Goal: Task Accomplishment & Management: Manage account settings

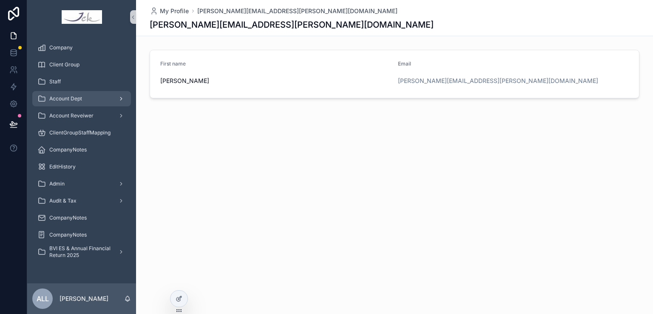
click at [85, 100] on div "Account Dept" at bounding box center [81, 99] width 88 height 14
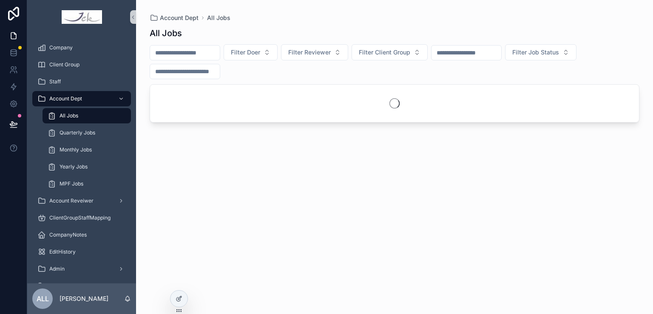
click at [207, 64] on div "scrollable content" at bounding box center [185, 71] width 71 height 15
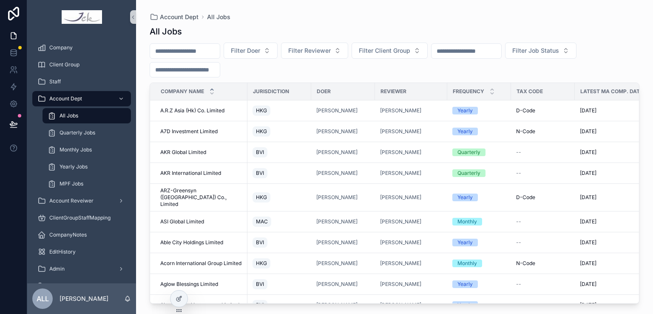
click at [201, 55] on input "scrollable content" at bounding box center [185, 51] width 70 height 12
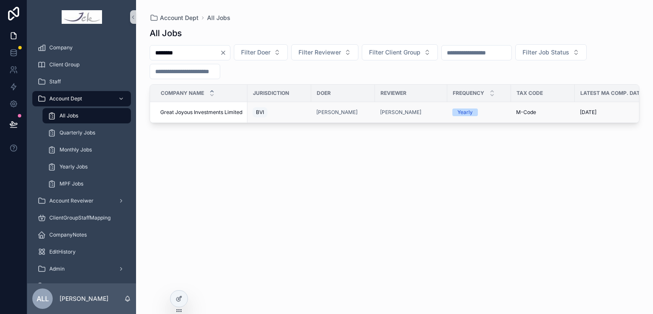
type input "********"
click at [204, 113] on span "Great Joyous Investments Limited" at bounding box center [201, 112] width 82 height 7
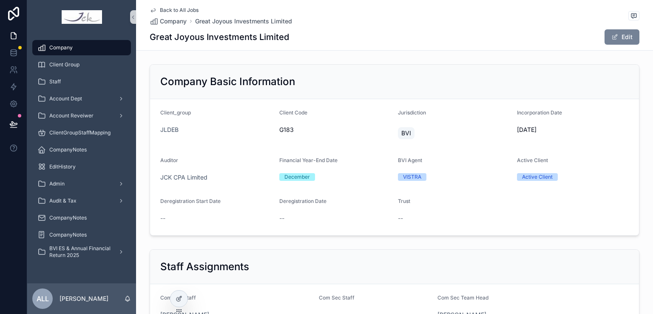
click at [619, 35] on button "Edit" at bounding box center [621, 36] width 35 height 15
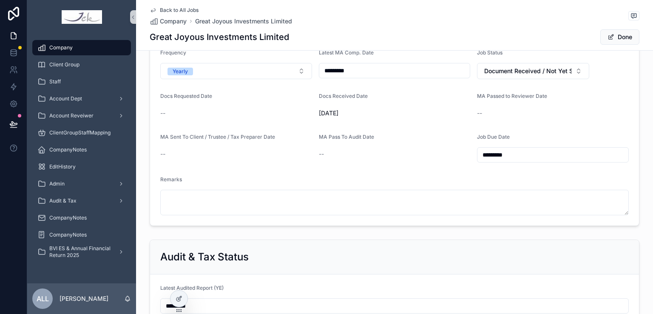
scroll to position [892, 0]
click at [336, 69] on input "*********" at bounding box center [394, 70] width 151 height 12
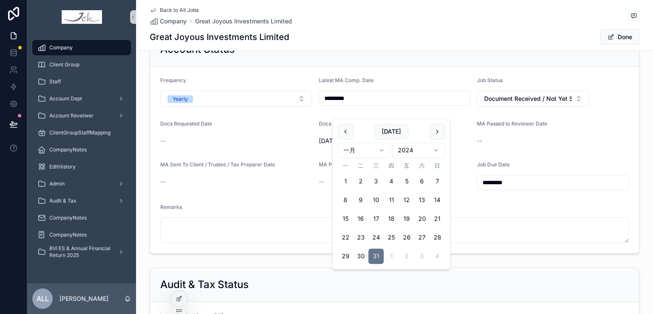
scroll to position [850, 0]
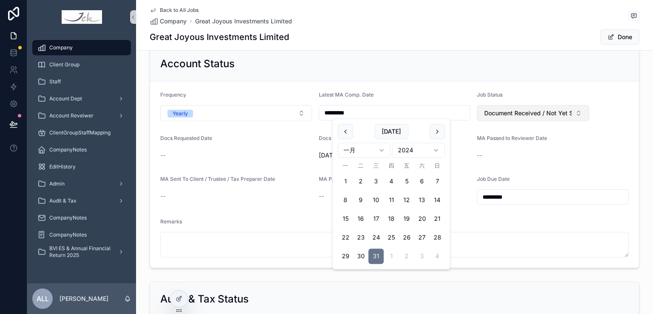
click at [535, 110] on span "Document Received / Not Yet Started" at bounding box center [528, 113] width 88 height 8
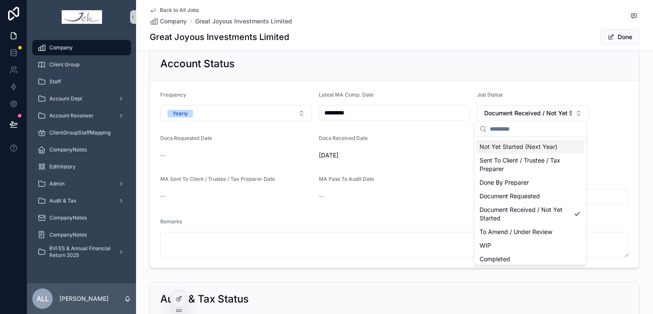
scroll to position [51, 0]
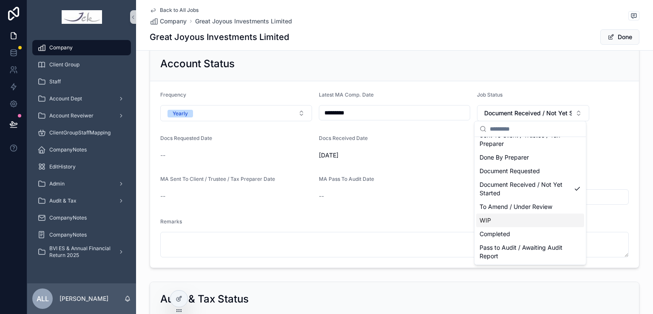
click at [491, 221] on div "WIP" at bounding box center [530, 220] width 108 height 14
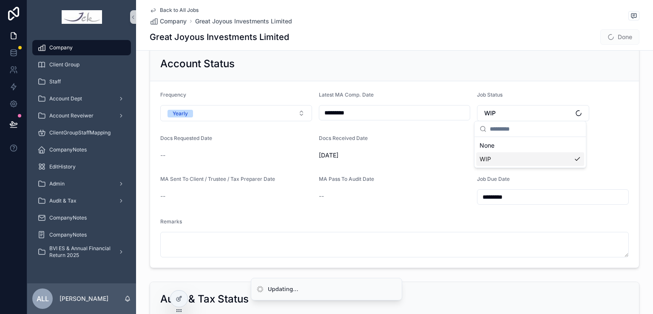
scroll to position [0, 0]
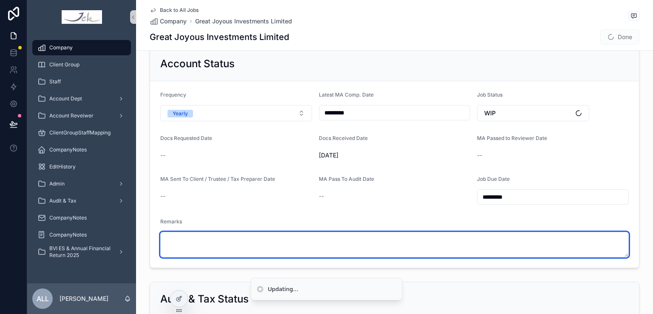
click at [185, 245] on textarea "scrollable content" at bounding box center [394, 244] width 468 height 25
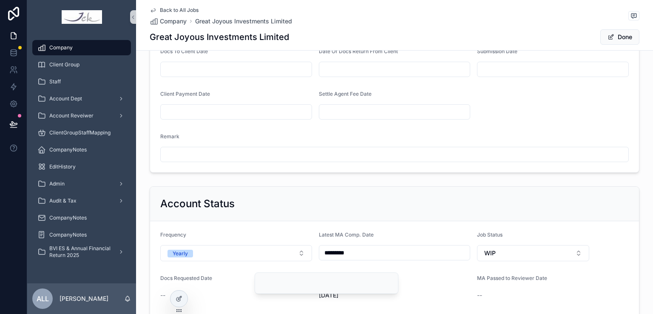
scroll to position [595, 0]
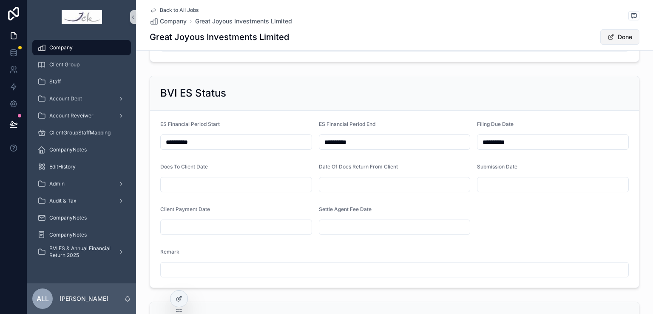
type textarea "**********"
click at [608, 36] on span "scrollable content" at bounding box center [610, 37] width 7 height 7
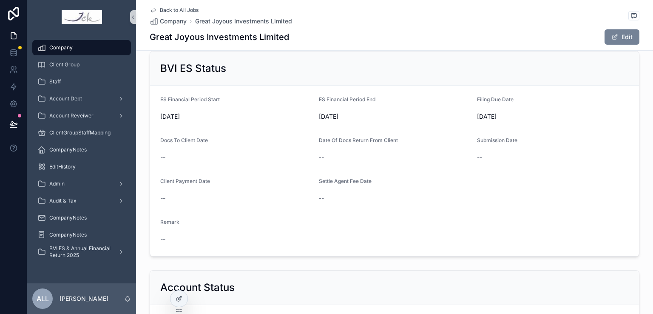
scroll to position [583, 0]
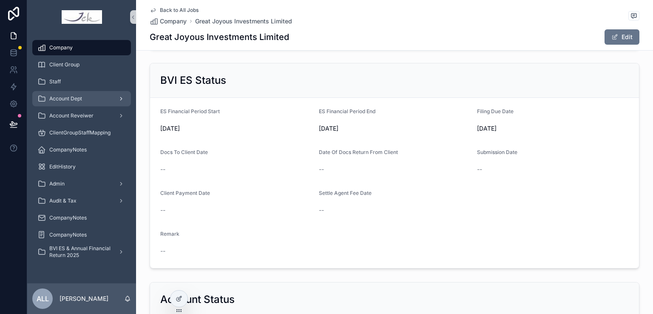
click at [79, 98] on span "Account Dept" at bounding box center [65, 98] width 33 height 7
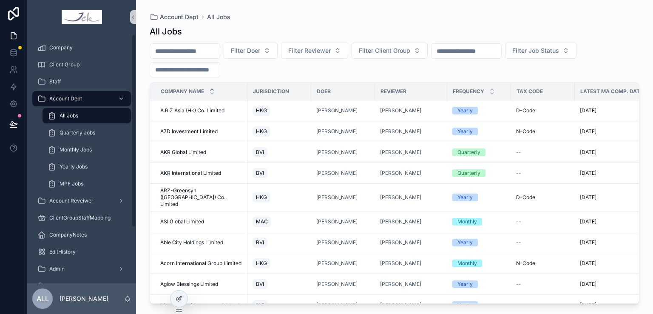
click at [184, 51] on input "scrollable content" at bounding box center [185, 51] width 70 height 12
click at [187, 49] on input "scrollable content" at bounding box center [185, 51] width 70 height 12
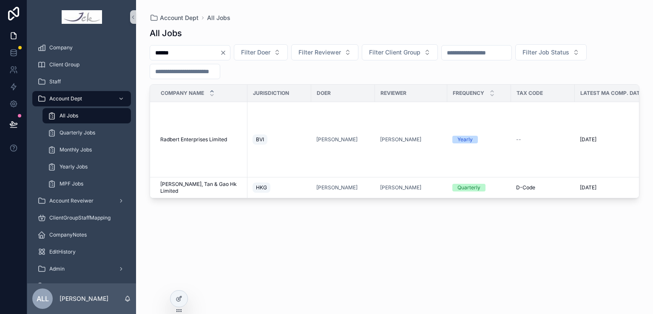
type input "*******"
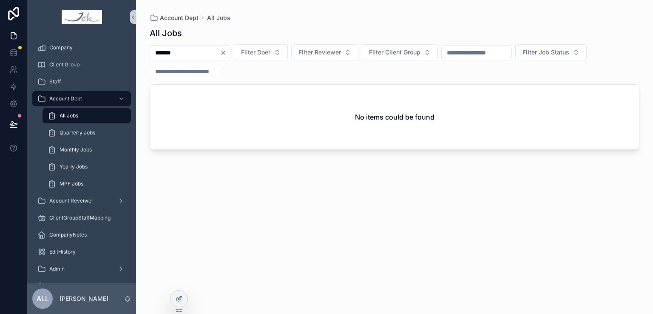
type input "*******"
click at [203, 54] on input "*******" at bounding box center [185, 53] width 70 height 12
click at [63, 44] on span "Company" at bounding box center [60, 47] width 23 height 7
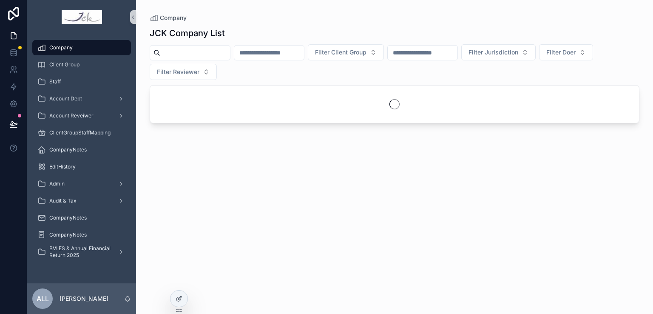
click at [194, 53] on input "scrollable content" at bounding box center [195, 53] width 70 height 12
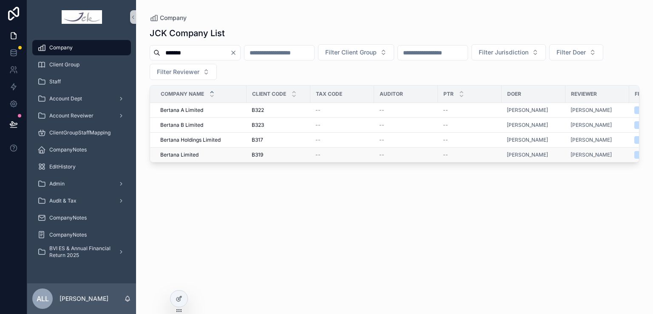
type input "*******"
click at [191, 156] on span "Bertana Limited" at bounding box center [179, 154] width 38 height 7
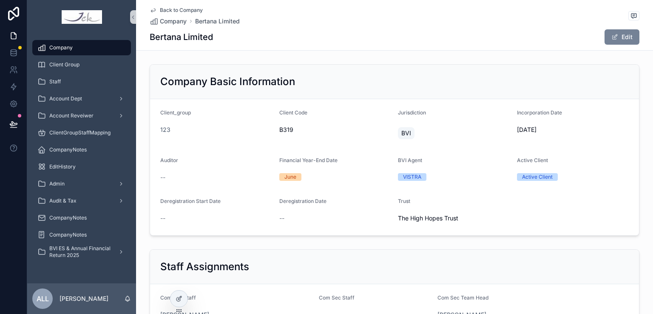
click at [626, 33] on button "Edit" at bounding box center [621, 36] width 35 height 15
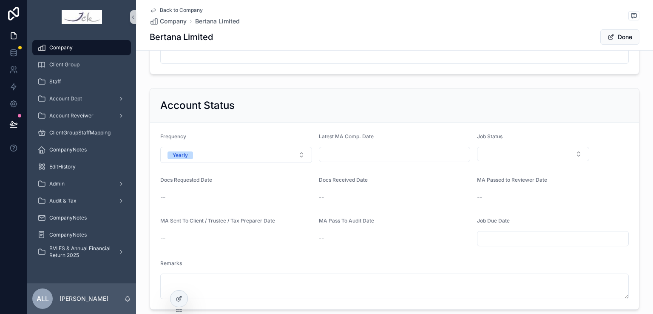
scroll to position [807, 0]
click at [210, 155] on button "Yearly" at bounding box center [236, 156] width 152 height 16
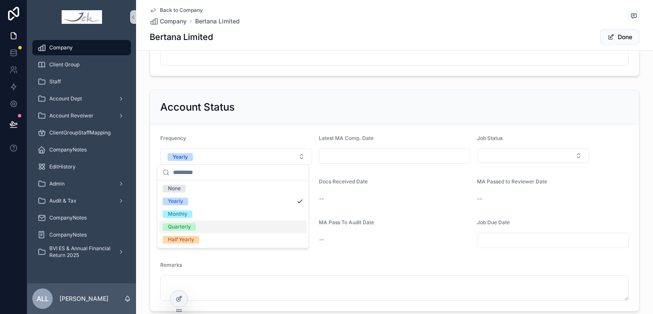
click at [190, 229] on span "Quarterly" at bounding box center [179, 227] width 33 height 8
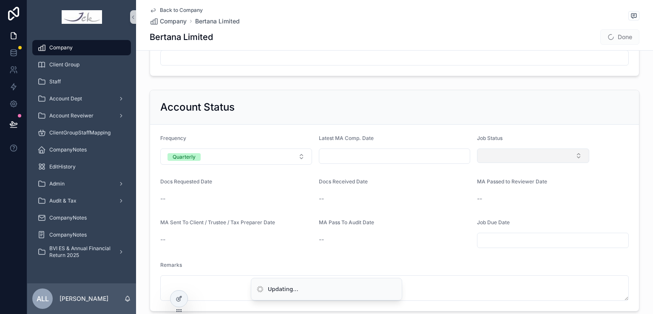
click at [489, 152] on button "Select Button" at bounding box center [533, 155] width 112 height 14
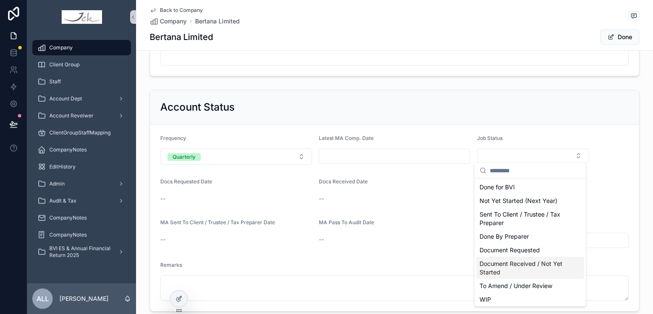
click at [527, 269] on span "Document Received / Not Yet Started" at bounding box center [524, 267] width 91 height 17
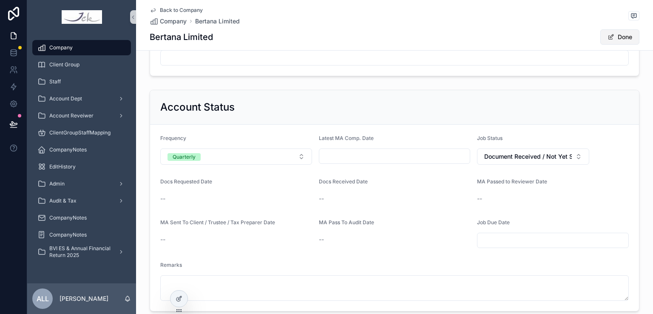
click at [608, 36] on span "scrollable content" at bounding box center [610, 37] width 7 height 7
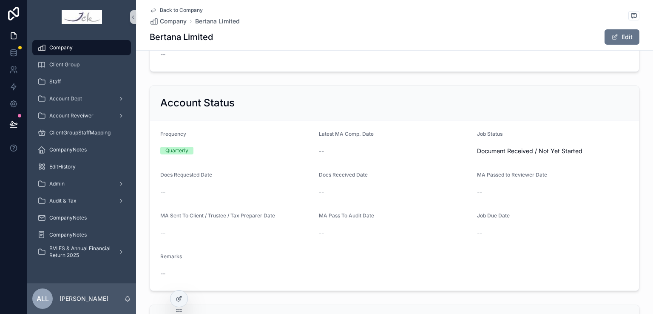
click at [68, 51] on div "Company" at bounding box center [81, 48] width 88 height 14
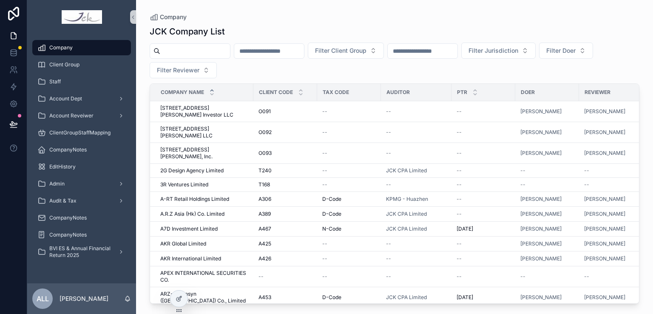
click at [173, 51] on input "scrollable content" at bounding box center [195, 51] width 70 height 12
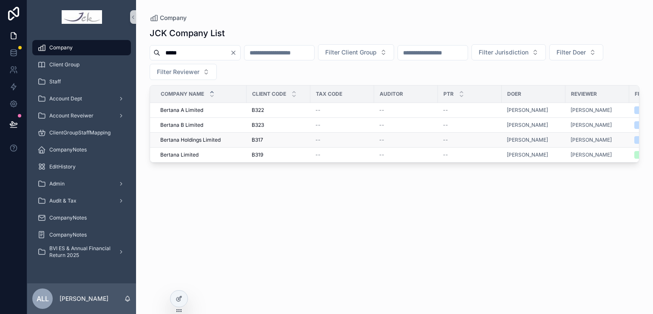
type input "*****"
click at [221, 139] on div "Bertana Holdings Limited Bertana Holdings Limited" at bounding box center [200, 139] width 81 height 7
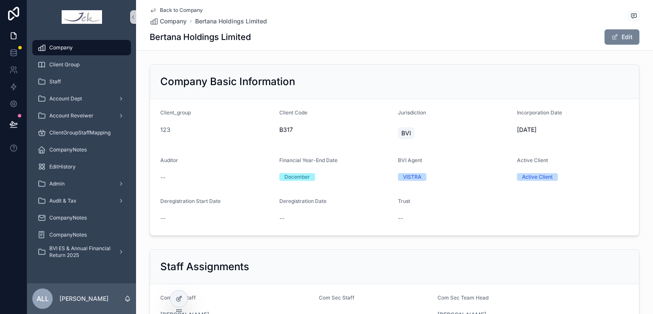
click at [615, 33] on button "Edit" at bounding box center [621, 36] width 35 height 15
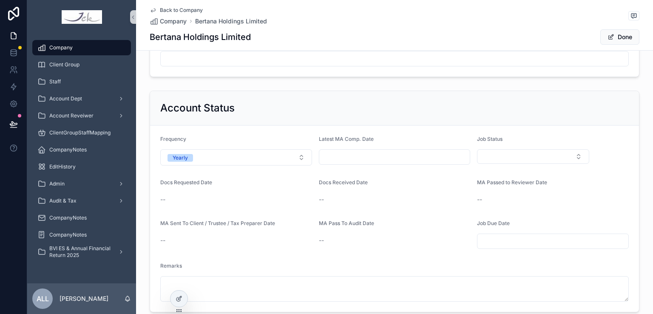
scroll to position [807, 0]
click at [330, 153] on input "scrollable content" at bounding box center [394, 155] width 151 height 12
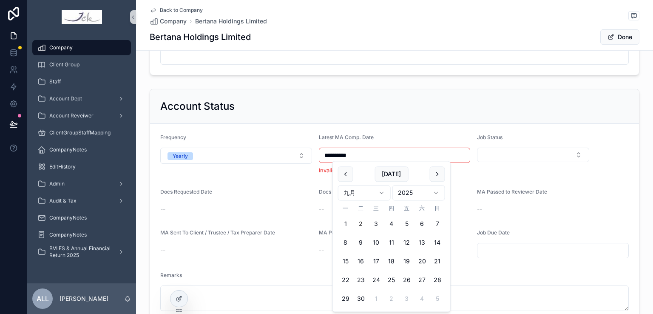
type input "**********"
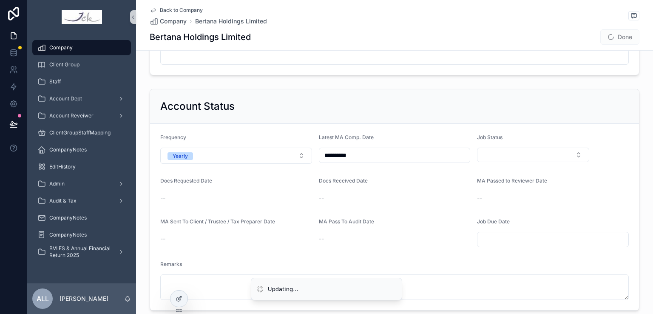
scroll to position [850, 0]
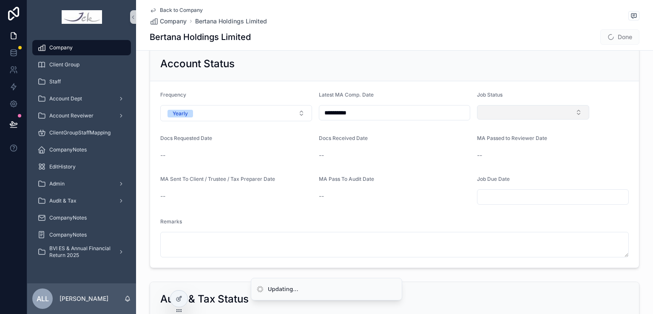
click at [503, 114] on button "Select Button" at bounding box center [533, 112] width 112 height 14
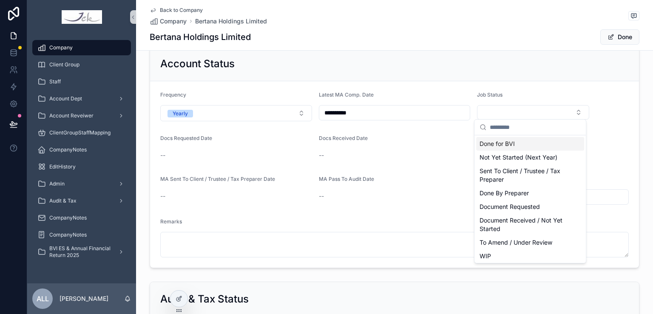
click at [505, 147] on span "Done for BVI" at bounding box center [496, 143] width 35 height 8
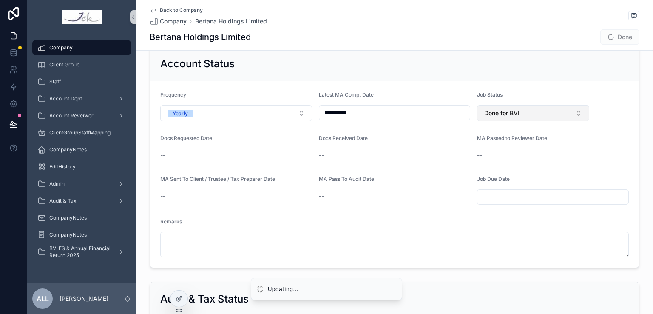
click at [514, 109] on span "Done for BVI" at bounding box center [501, 113] width 35 height 8
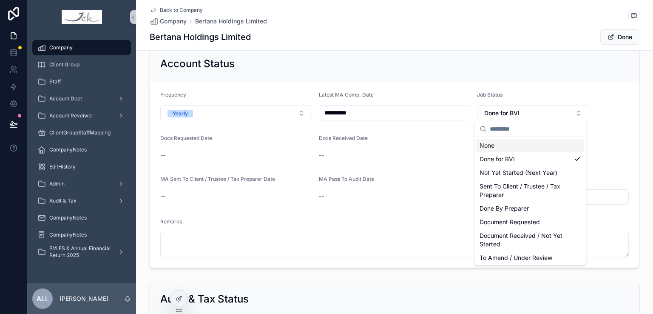
click at [627, 153] on form "**********" at bounding box center [394, 174] width 489 height 186
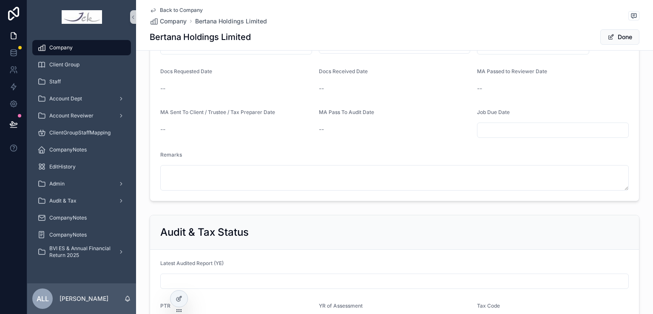
scroll to position [807, 0]
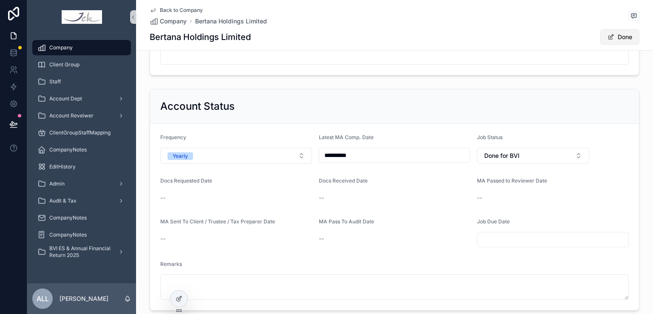
click at [629, 33] on button "Done" at bounding box center [619, 36] width 39 height 15
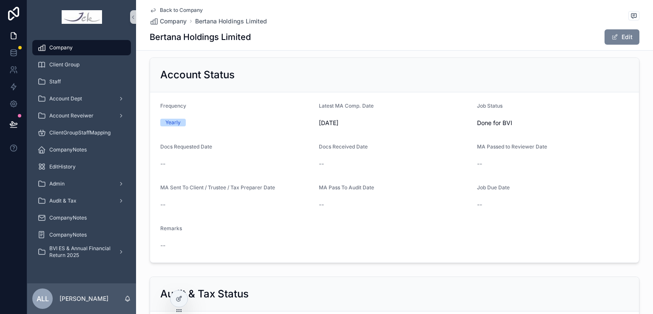
scroll to position [780, 0]
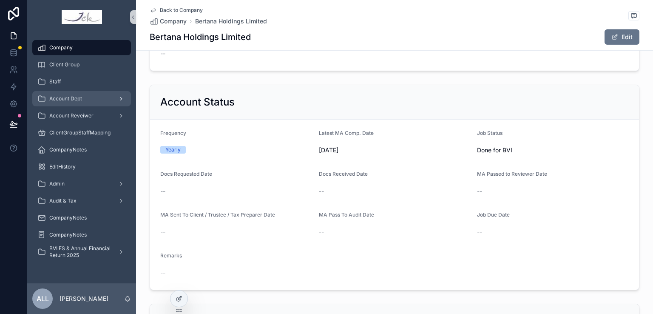
click at [81, 99] on span "Account Dept" at bounding box center [65, 98] width 33 height 7
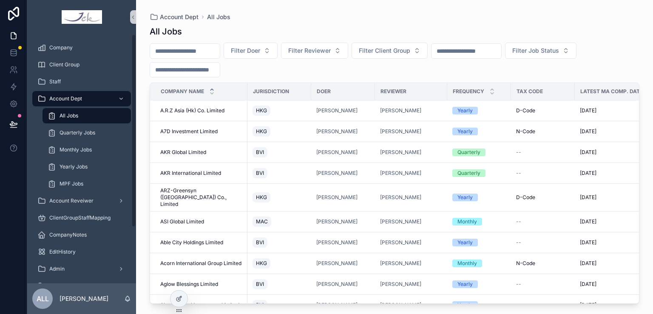
click at [78, 113] on span "All Jobs" at bounding box center [68, 115] width 19 height 7
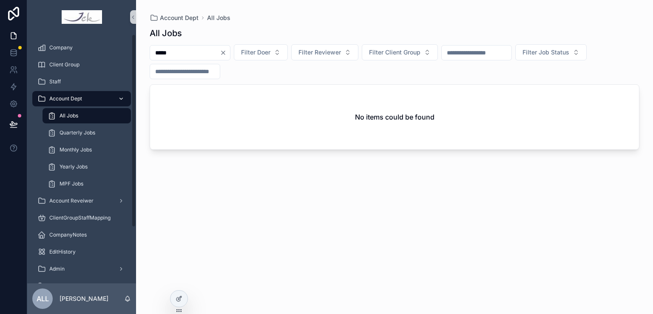
type input "*****"
click at [70, 97] on span "Account Dept" at bounding box center [65, 98] width 33 height 7
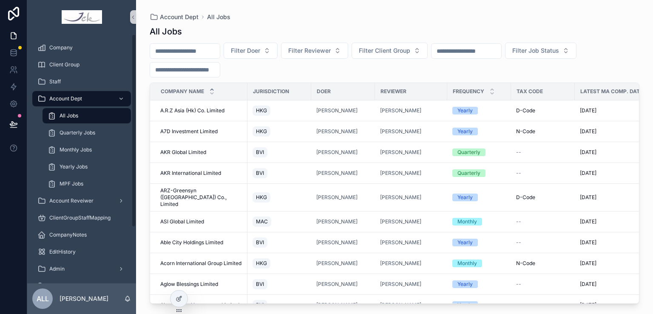
click at [64, 115] on span "All Jobs" at bounding box center [68, 115] width 19 height 7
click at [187, 48] on input "scrollable content" at bounding box center [185, 51] width 70 height 12
click at [280, 69] on div "Filter Doer Filter Reviewer Filter Client Group Filter Job Status" at bounding box center [394, 59] width 489 height 35
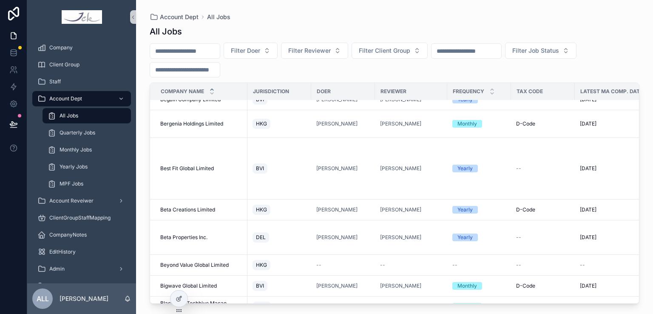
scroll to position [1874, 0]
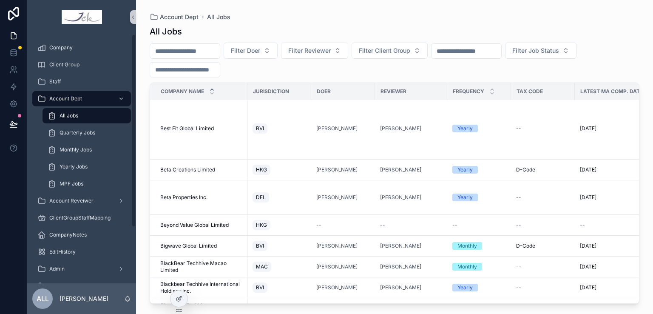
click at [165, 53] on input "scrollable content" at bounding box center [185, 51] width 70 height 12
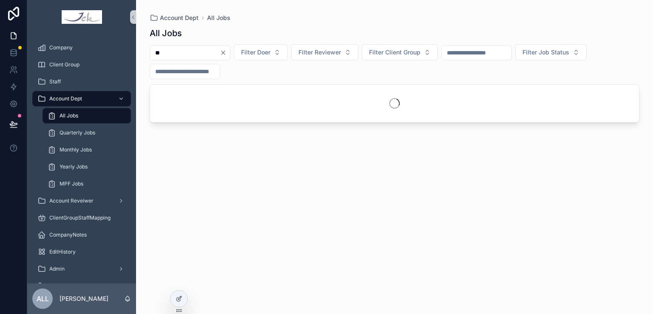
type input "*"
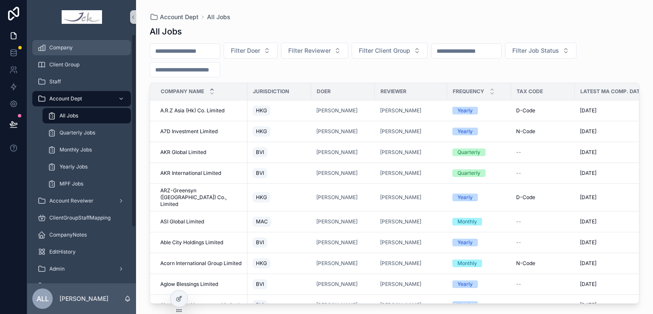
click at [71, 45] on span "Company" at bounding box center [60, 47] width 23 height 7
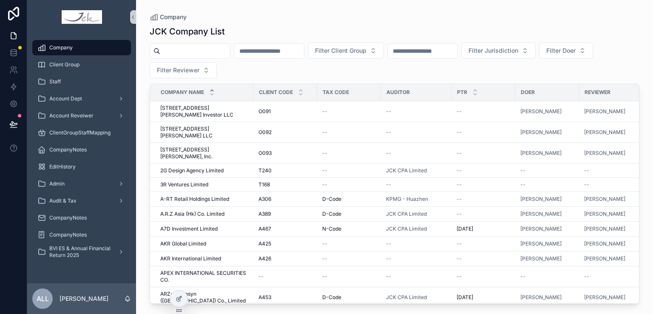
click at [176, 58] on div "scrollable content" at bounding box center [190, 50] width 81 height 15
click at [191, 51] on input "scrollable content" at bounding box center [195, 51] width 70 height 12
type input "*******"
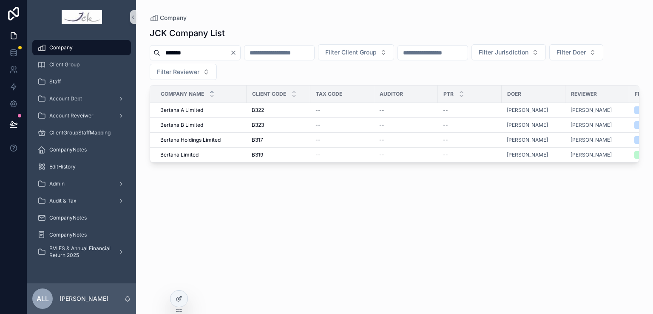
click at [463, 242] on div "JCK Company List ******* Filter Client Group Filter Jurisdiction Filter Doer Fi…" at bounding box center [394, 162] width 489 height 281
